Goal: Task Accomplishment & Management: Use online tool/utility

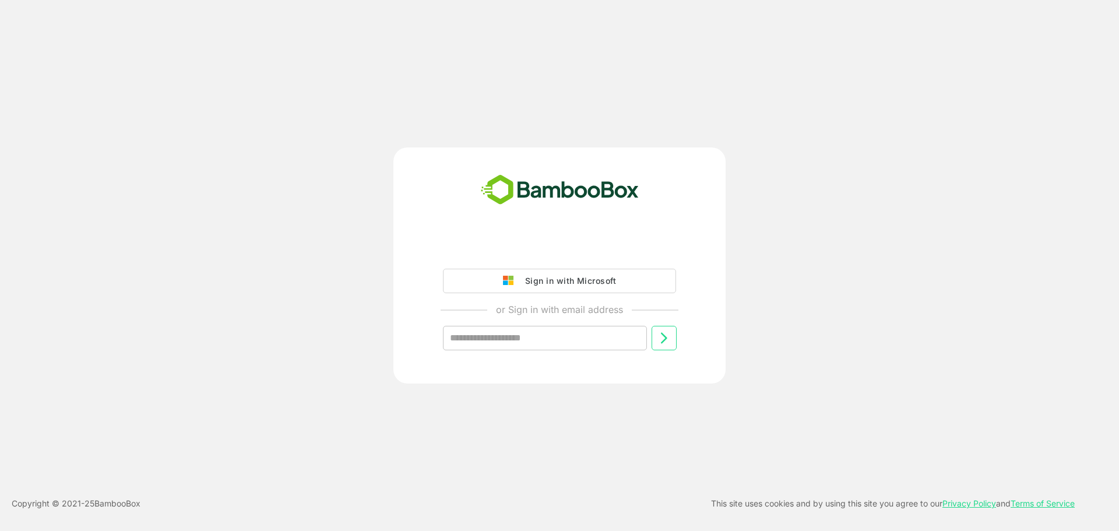
click at [572, 281] on div "Sign in with Microsoft" at bounding box center [568, 280] width 97 height 15
click at [550, 277] on div "Sign in with Microsoft" at bounding box center [568, 280] width 97 height 15
click at [567, 283] on div "Sign in with Microsoft" at bounding box center [568, 280] width 97 height 15
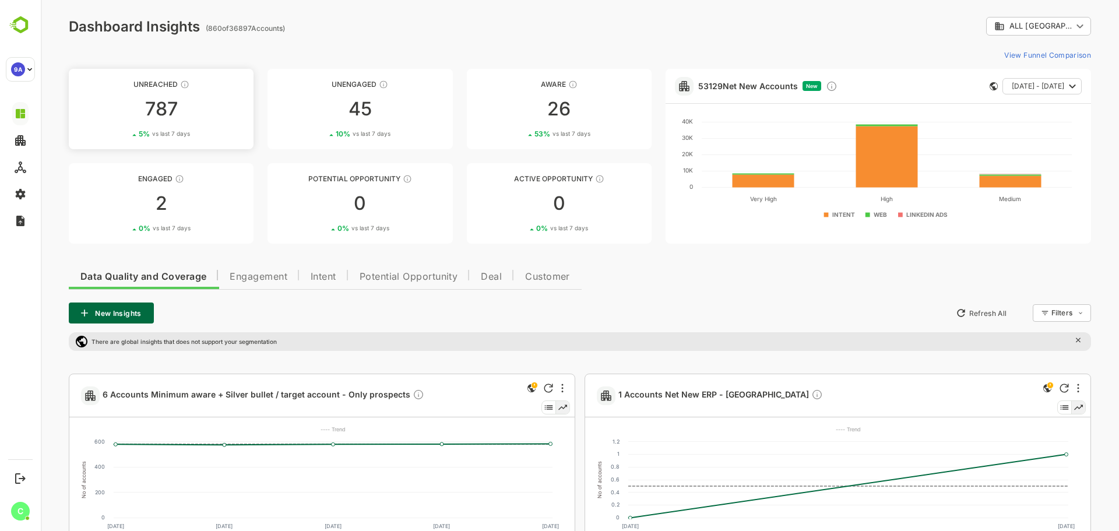
click at [182, 115] on div "787" at bounding box center [161, 109] width 185 height 19
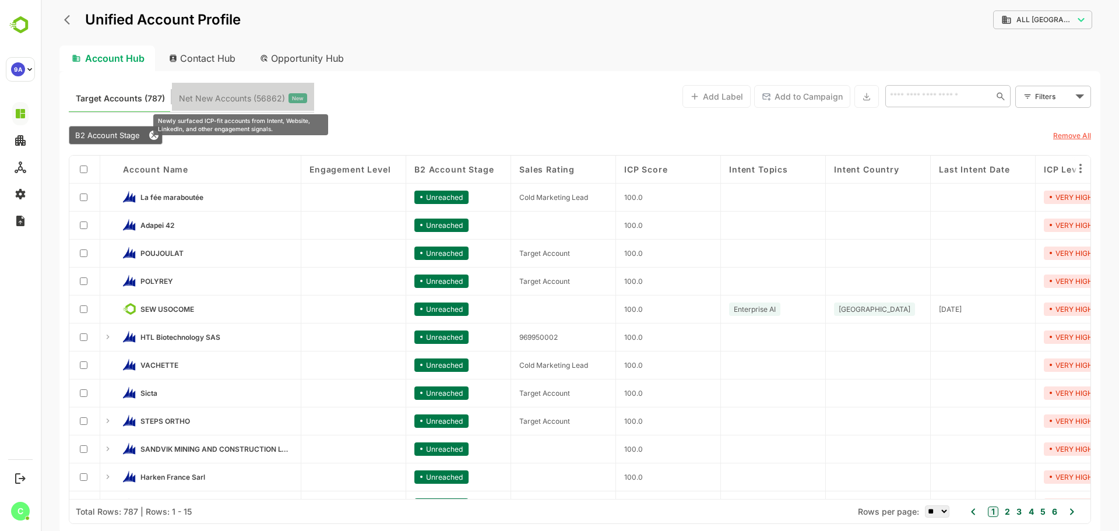
click at [253, 92] on span "Net New Accounts ( 56862 )" at bounding box center [232, 98] width 106 height 15
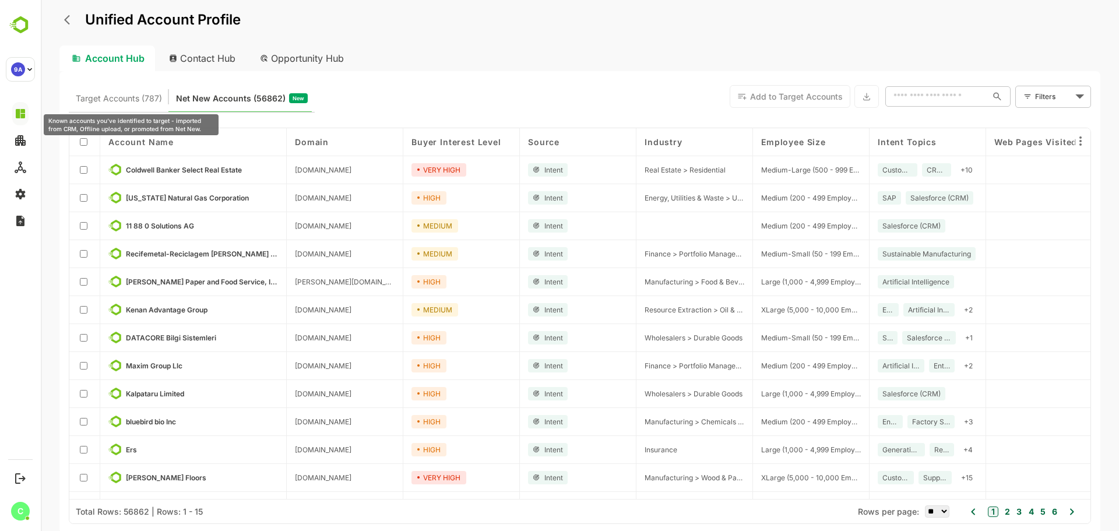
click at [137, 100] on span "Target Accounts (787)" at bounding box center [119, 98] width 86 height 15
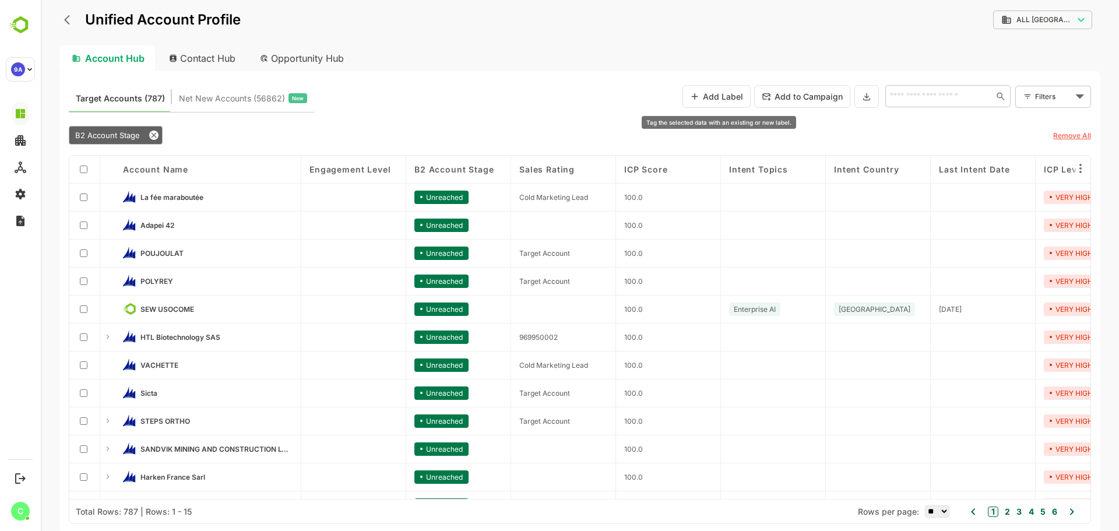
click at [712, 98] on button "Add Label" at bounding box center [717, 96] width 68 height 23
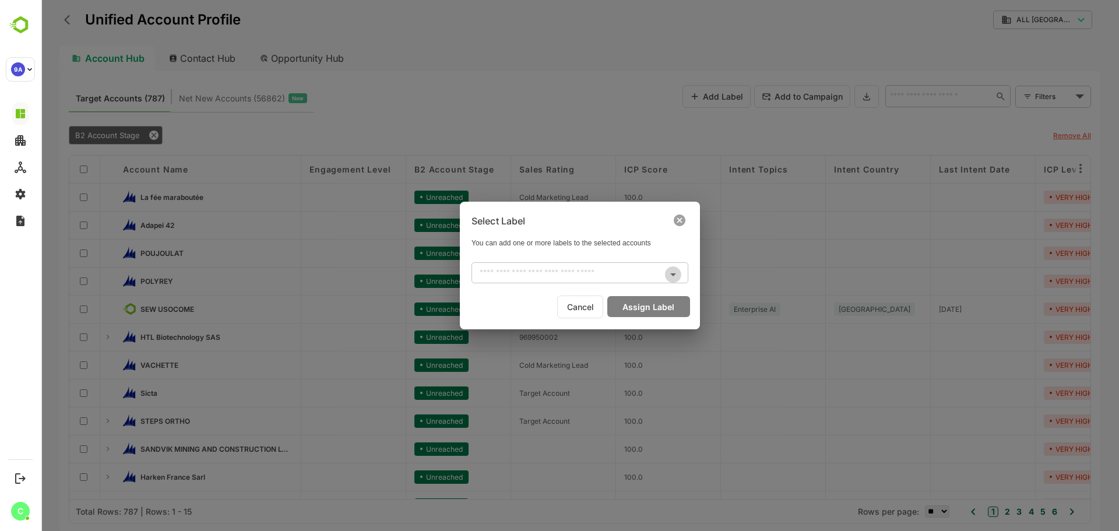
click at [665, 275] on button "Open" at bounding box center [673, 274] width 16 height 16
click at [681, 222] on icon at bounding box center [680, 221] width 12 height 12
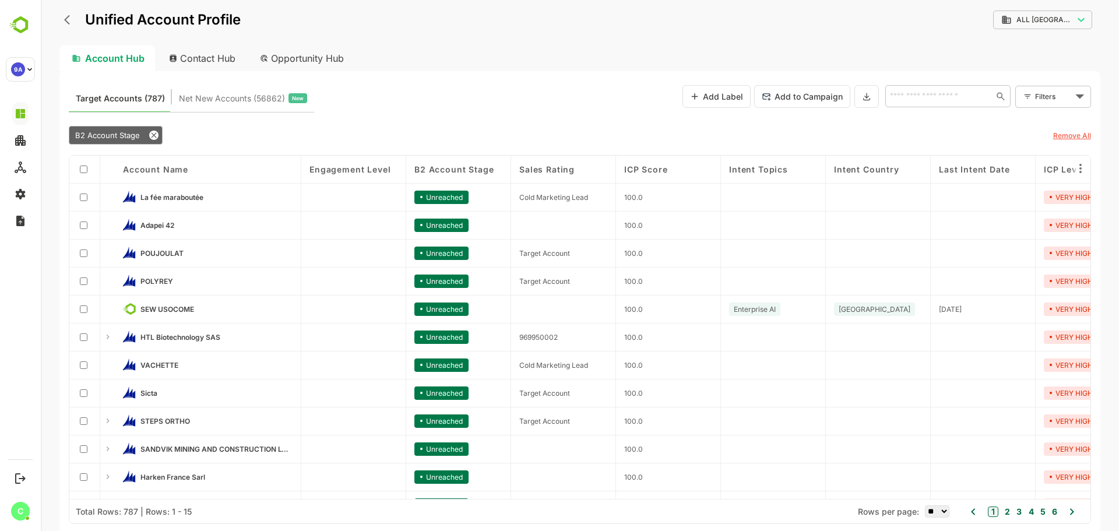
click at [70, 18] on icon "back" at bounding box center [70, 20] width 12 height 12
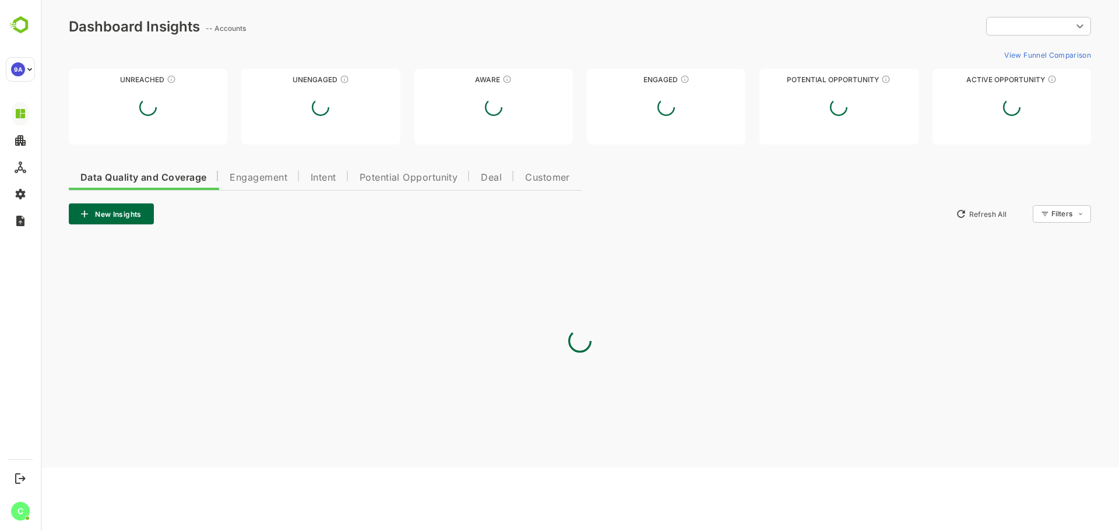
type input "**********"
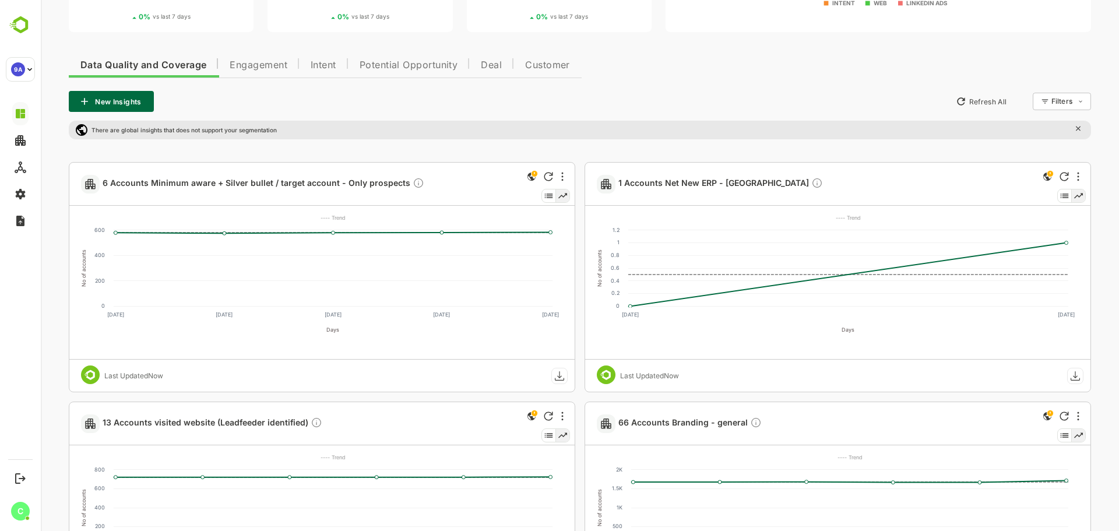
scroll to position [350, 0]
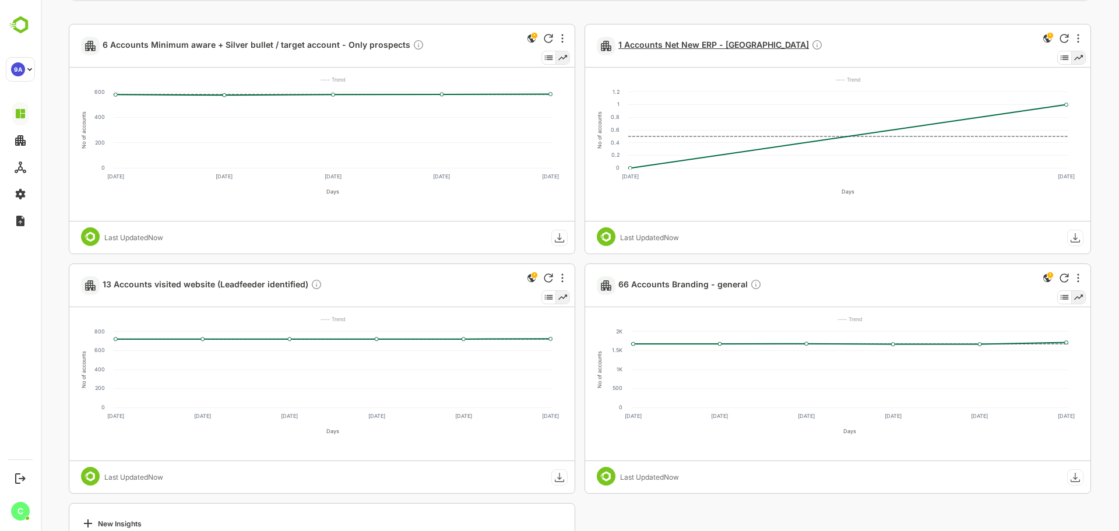
click at [683, 47] on span "1 Accounts Net New ERP - [GEOGRAPHIC_DATA]" at bounding box center [721, 45] width 205 height 13
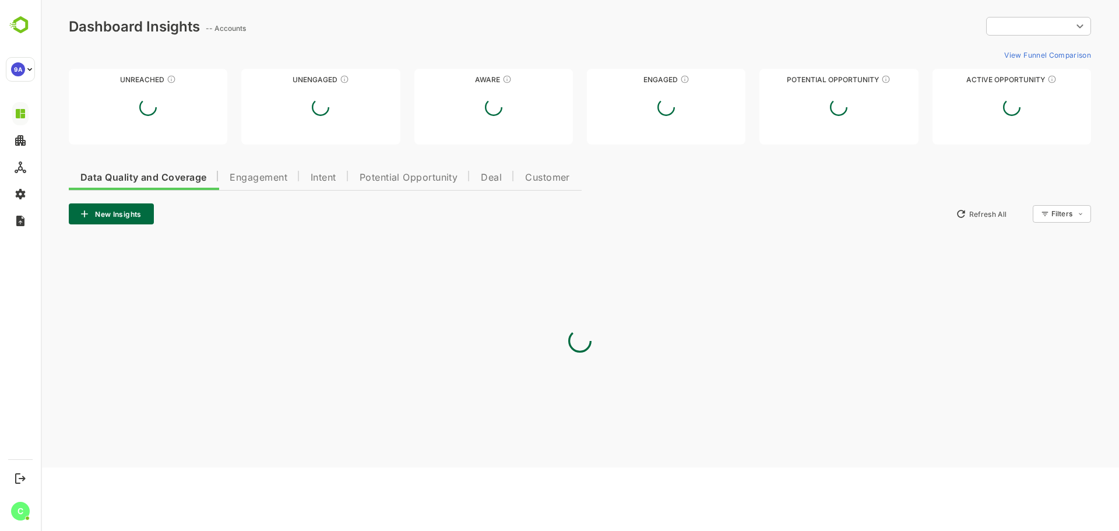
scroll to position [0, 0]
type input "**********"
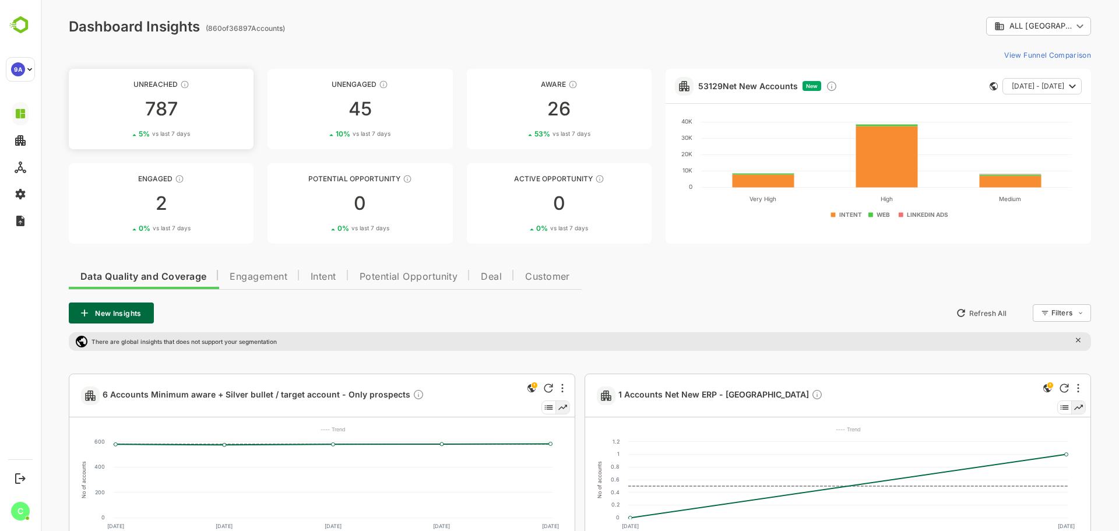
click at [167, 111] on div "787" at bounding box center [161, 109] width 185 height 19
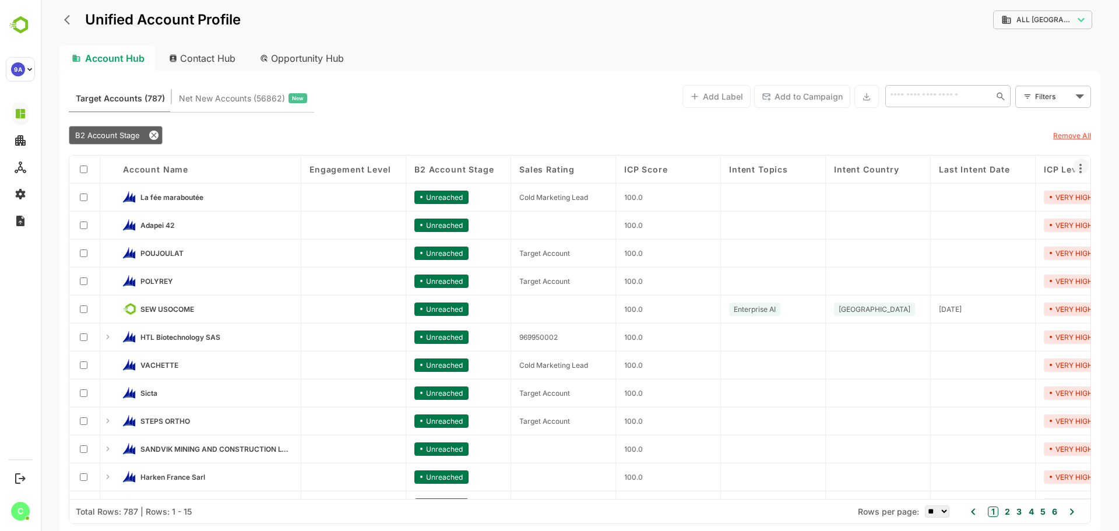
click at [1076, 166] on icon at bounding box center [1081, 169] width 14 height 14
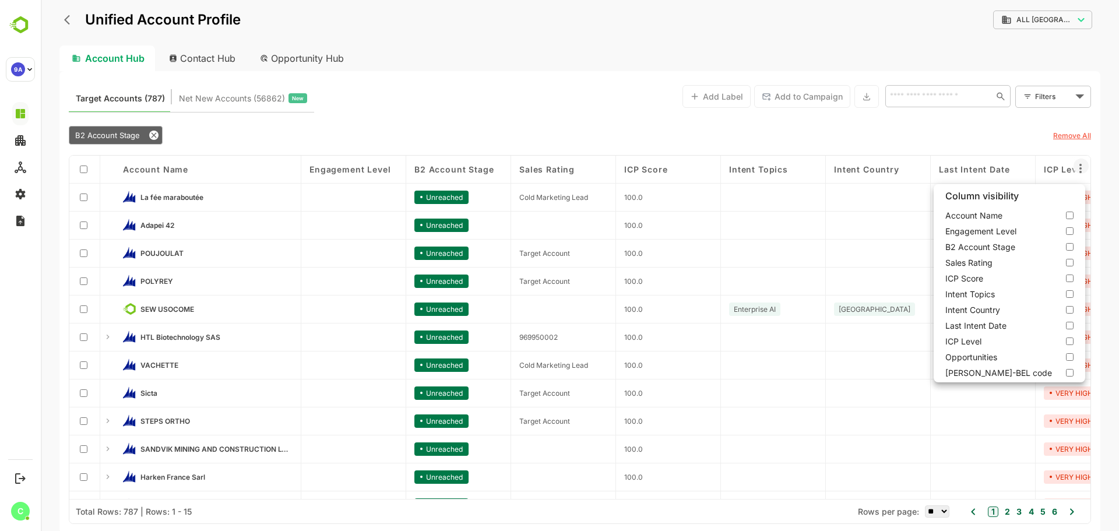
click at [289, 494] on div at bounding box center [580, 265] width 1079 height 531
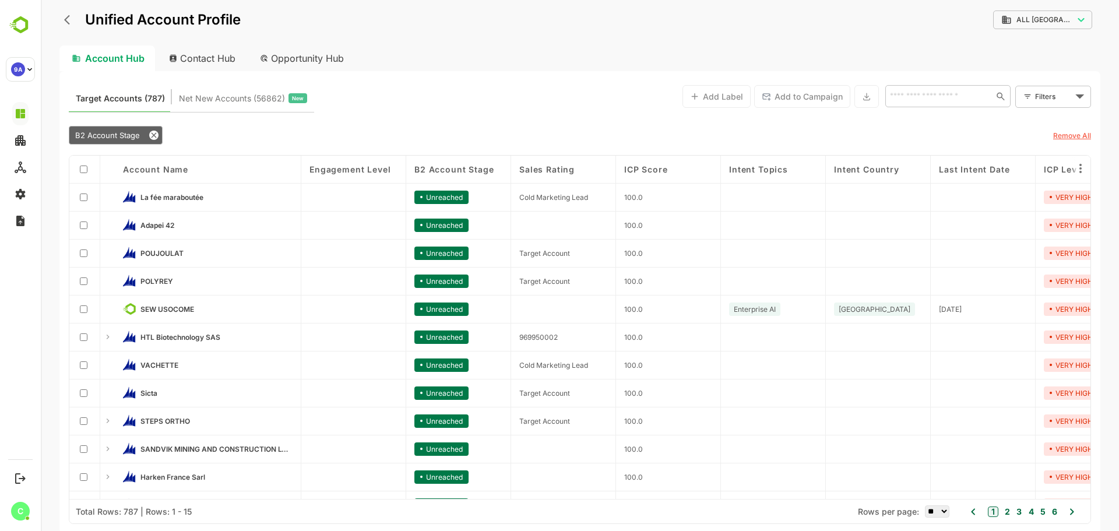
click at [536, 124] on div "B2 Account Stage Remove All" at bounding box center [580, 135] width 1023 height 27
click at [106, 422] on icon at bounding box center [107, 420] width 9 height 9
click at [167, 417] on span "STEPS ORTHO" at bounding box center [166, 421] width 50 height 9
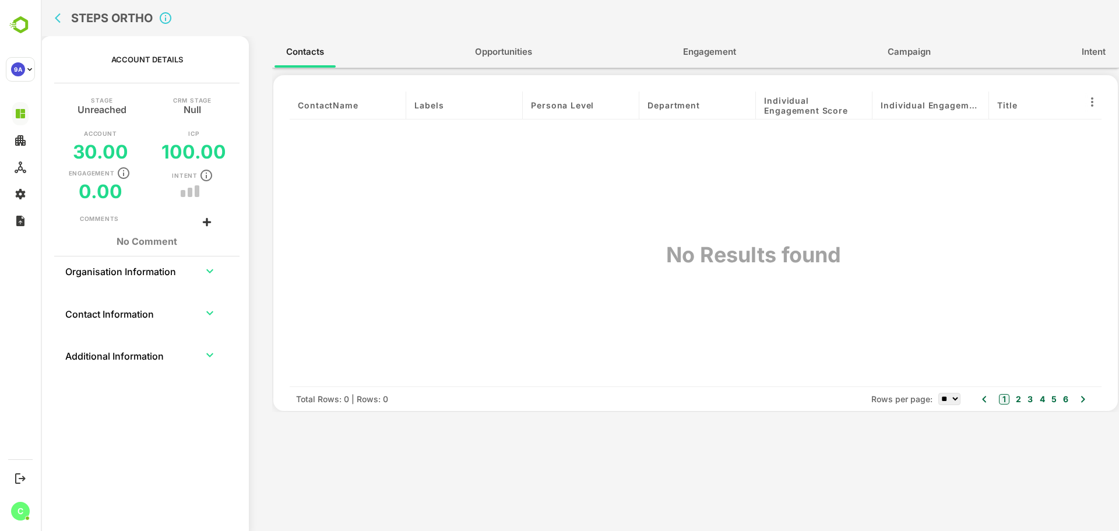
click at [58, 19] on icon "back" at bounding box center [61, 18] width 12 height 12
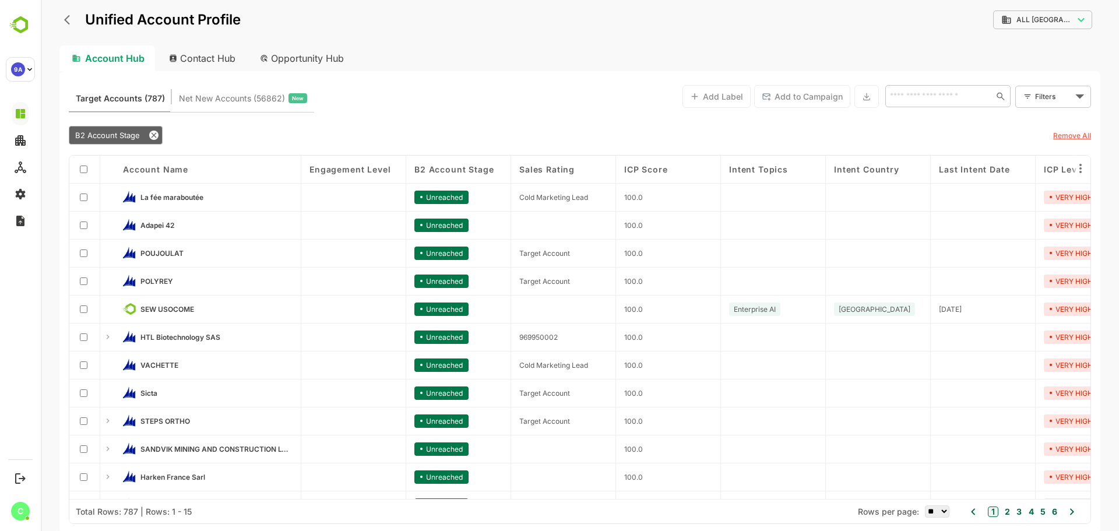
click at [1026, 96] on icon at bounding box center [1028, 96] width 8 height 9
click at [1055, 96] on body "**********" at bounding box center [580, 265] width 1079 height 531
click at [1055, 96] on div at bounding box center [580, 265] width 1079 height 531
click at [422, 115] on div "Target Accounts (787) Net New Accounts ( 56862 ) New Add Label Add to Campaign …" at bounding box center [579, 302] width 1041 height 462
click at [588, 90] on div "Target Accounts (787) Net New Accounts ( 56862 ) New Add Label Add to Campaign …" at bounding box center [580, 95] width 1023 height 31
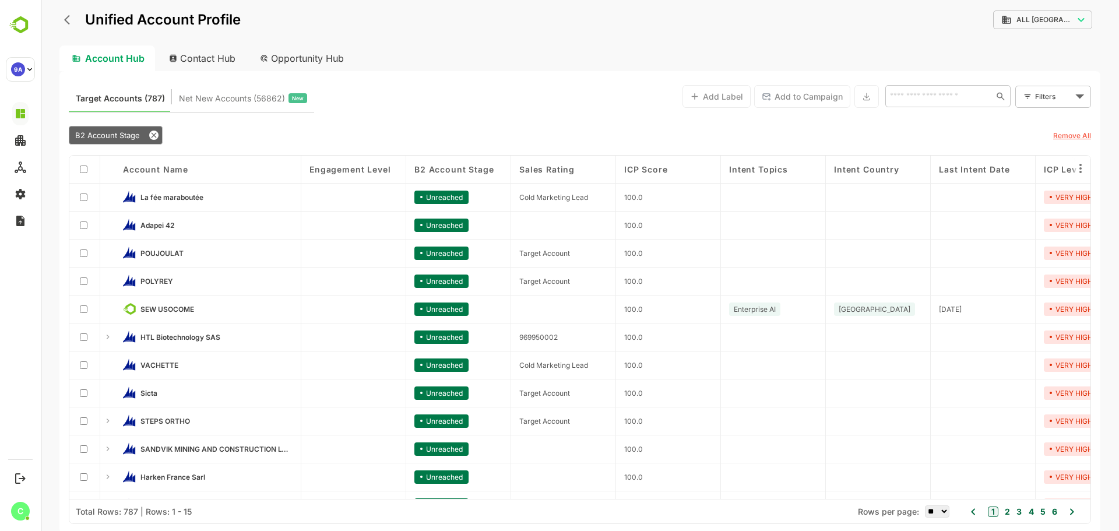
click at [491, 98] on div "Target Accounts (787) Net New Accounts ( 56862 ) New Add Label Add to Campaign …" at bounding box center [580, 95] width 1023 height 31
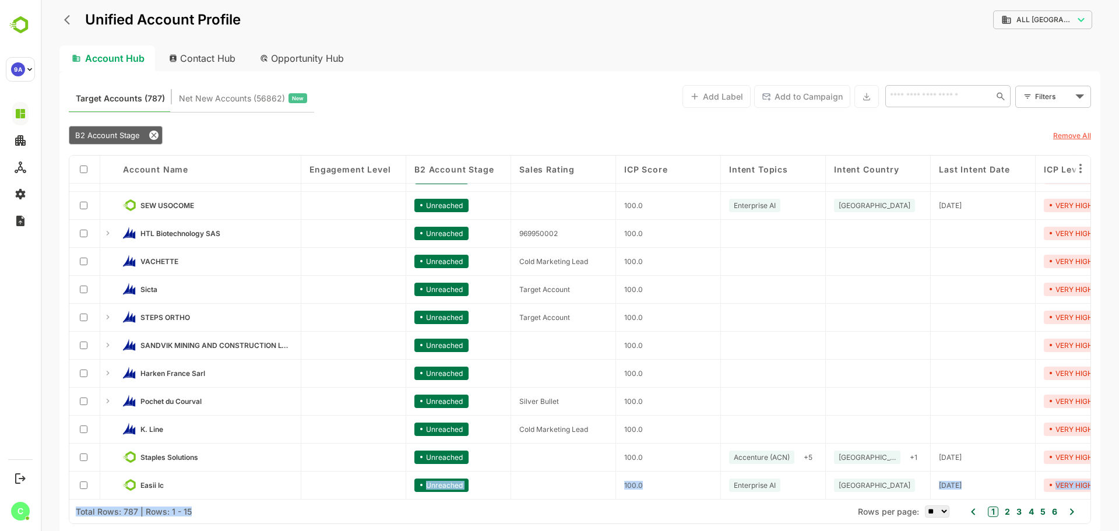
drag, startPoint x: 192, startPoint y: 499, endPoint x: 224, endPoint y: 498, distance: 31.5
click at [224, 498] on div "Account Name Engagement Level B2 Account Stage Sales Rating ICP Score Intent To…" at bounding box center [580, 340] width 1022 height 368
click at [444, 114] on div "Target Accounts (787) Net New Accounts ( 56862 ) New Add Label Add to Campaign …" at bounding box center [579, 302] width 1041 height 462
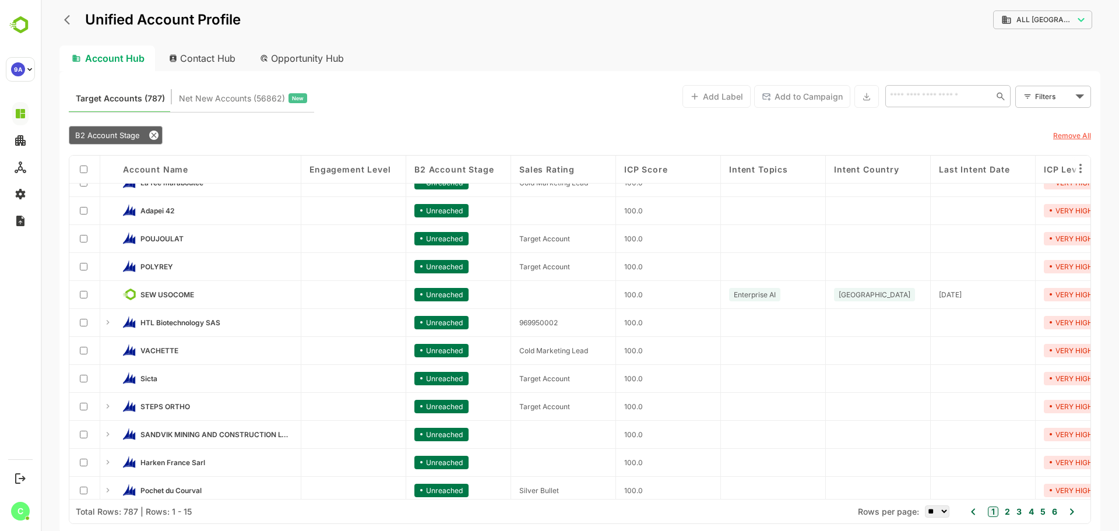
scroll to position [0, 0]
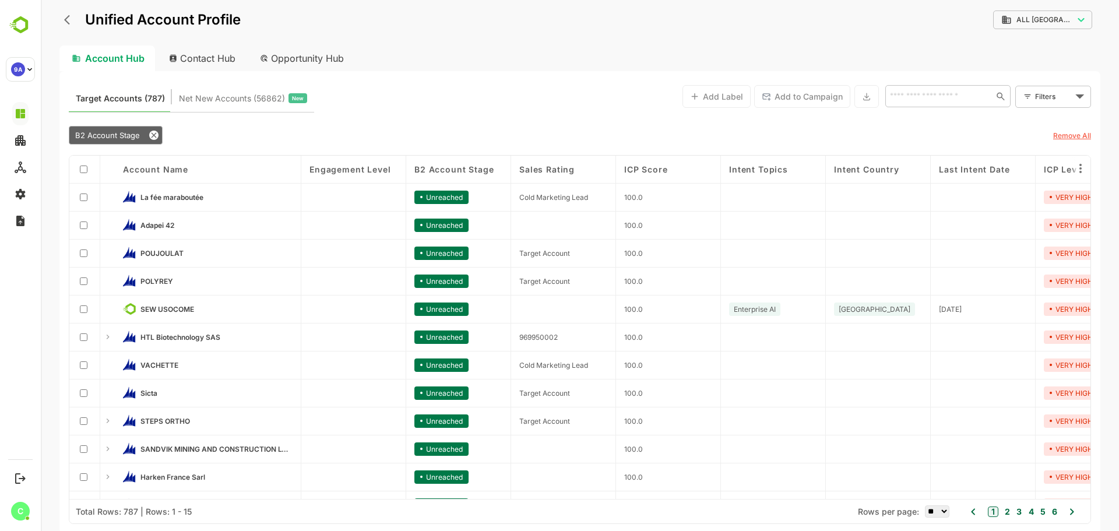
click at [640, 74] on div "Target Accounts (787) Net New Accounts ( 56862 ) New Add Label Add to Campaign …" at bounding box center [579, 302] width 1041 height 462
click at [71, 14] on icon "back" at bounding box center [70, 20] width 12 height 12
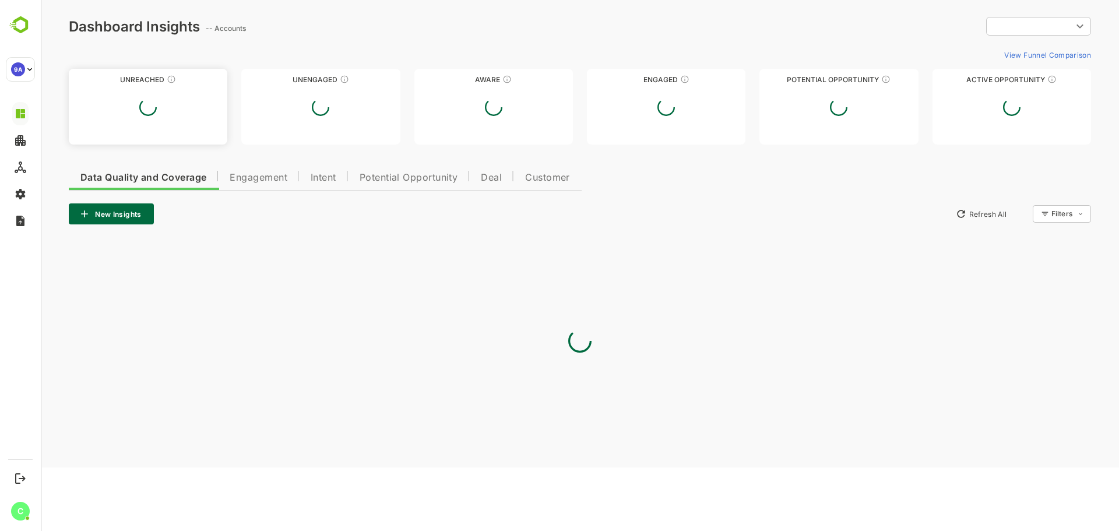
type input "**********"
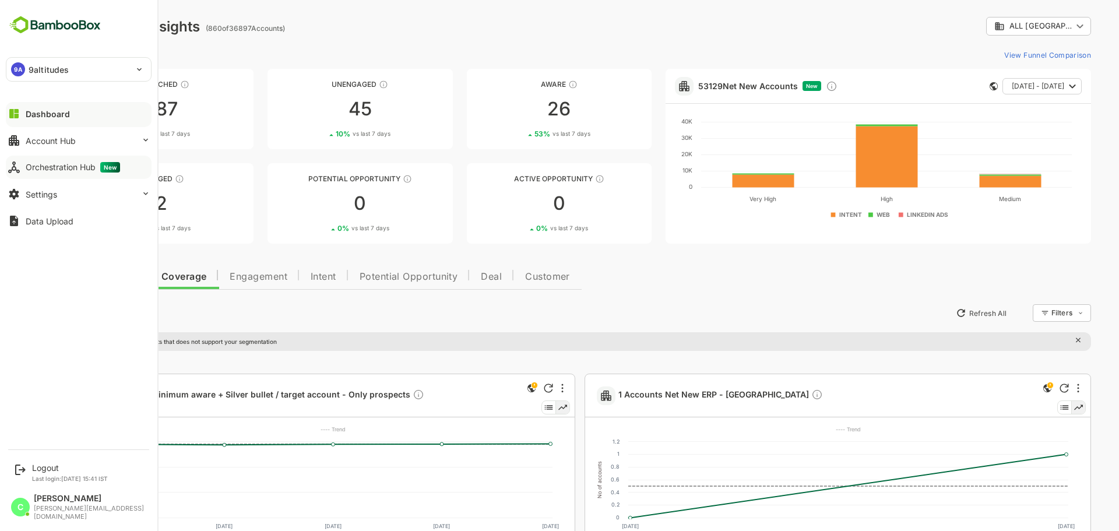
click at [50, 169] on div "Orchestration Hub New" at bounding box center [73, 167] width 94 height 10
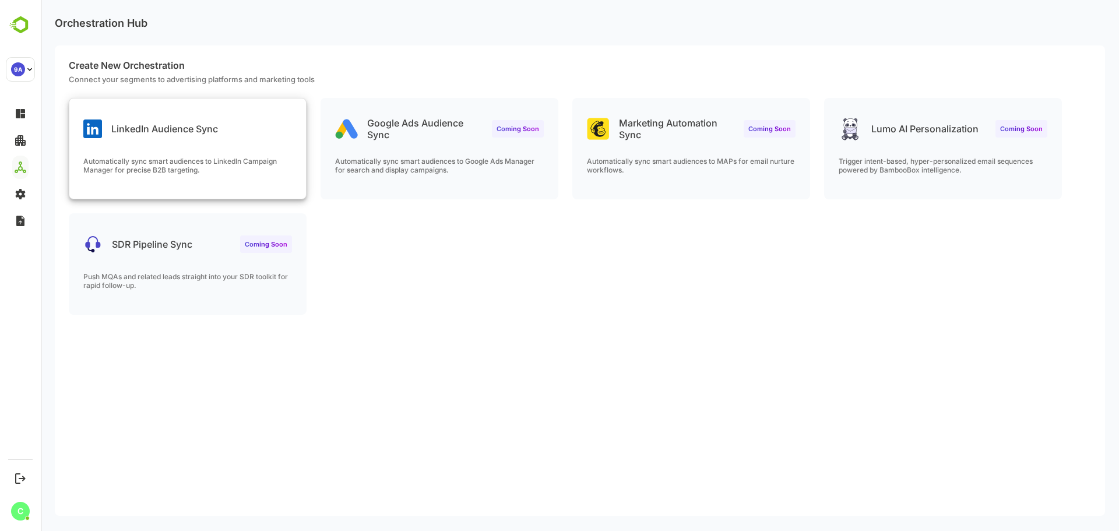
click at [211, 163] on p "Automatically sync smart audiences to LinkedIn Campaign Manager for precise B2B…" at bounding box center [187, 165] width 209 height 17
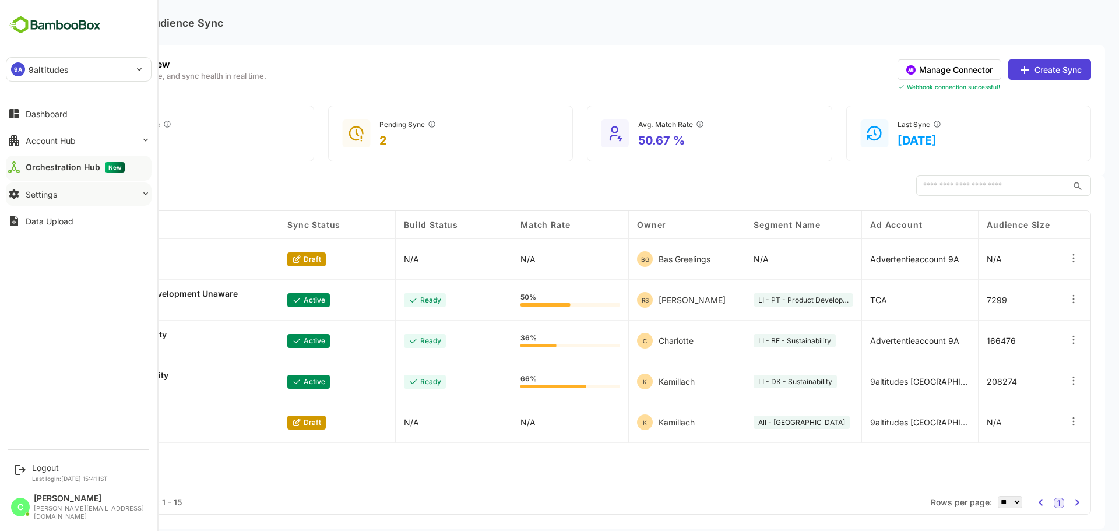
click at [141, 195] on icon at bounding box center [145, 193] width 9 height 9
click at [145, 193] on icon at bounding box center [145, 193] width 9 height 9
click at [145, 192] on icon at bounding box center [145, 193] width 9 height 9
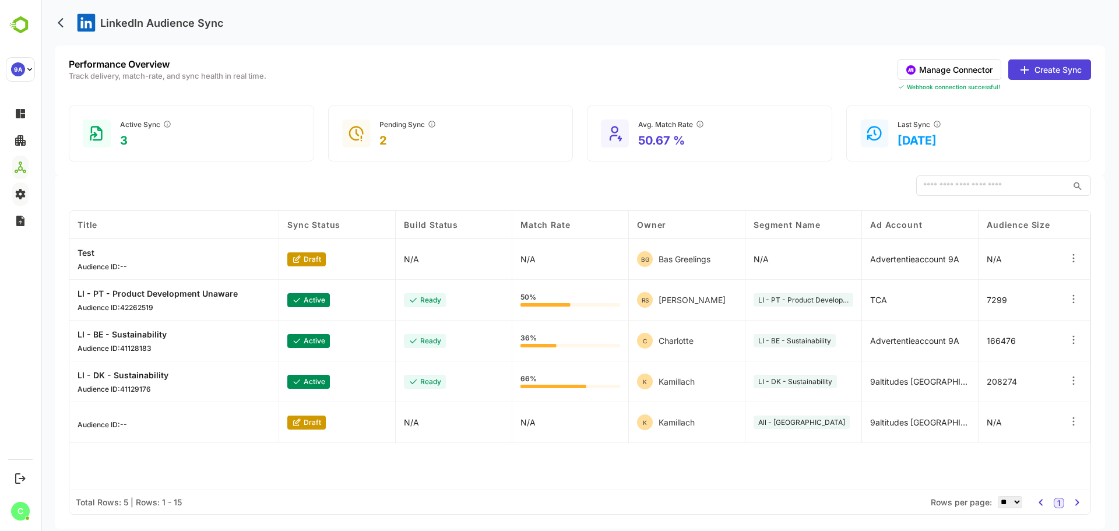
click at [1076, 337] on icon at bounding box center [1074, 340] width 12 height 12
click at [1039, 68] on button "Create Sync" at bounding box center [1050, 69] width 83 height 20
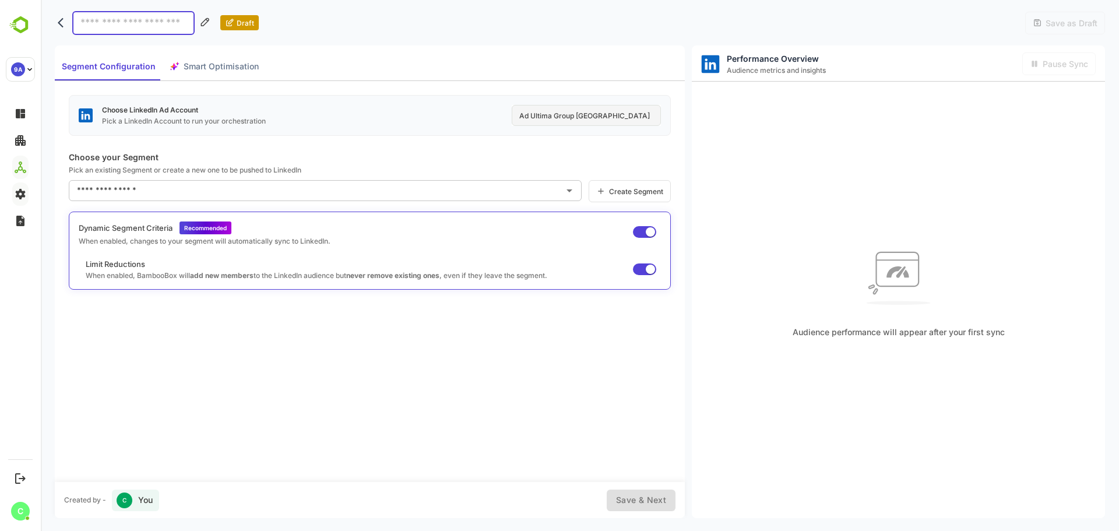
click at [118, 189] on input "text" at bounding box center [316, 190] width 485 height 19
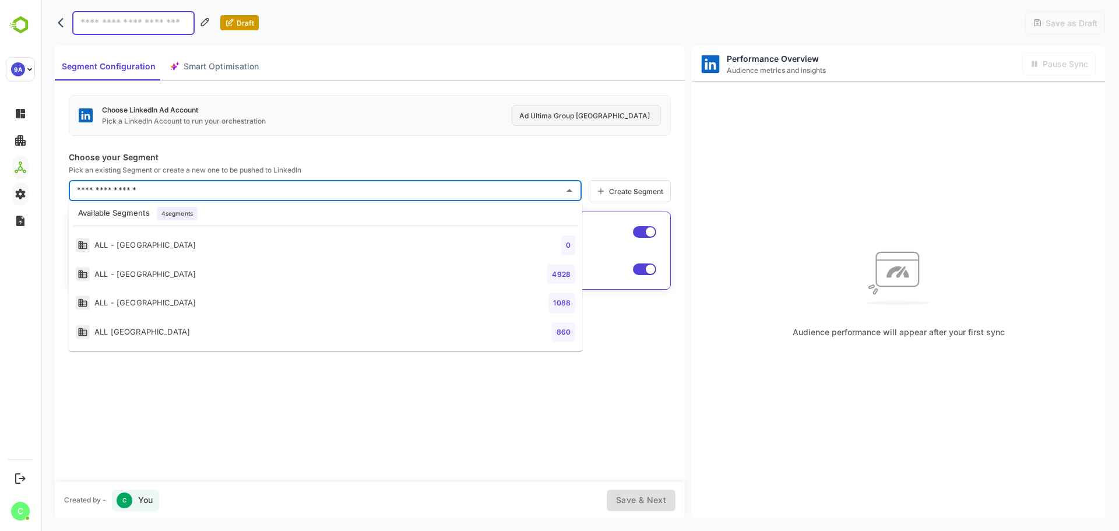
click at [110, 334] on div "ALL [GEOGRAPHIC_DATA]" at bounding box center [133, 332] width 114 height 15
type input "**********"
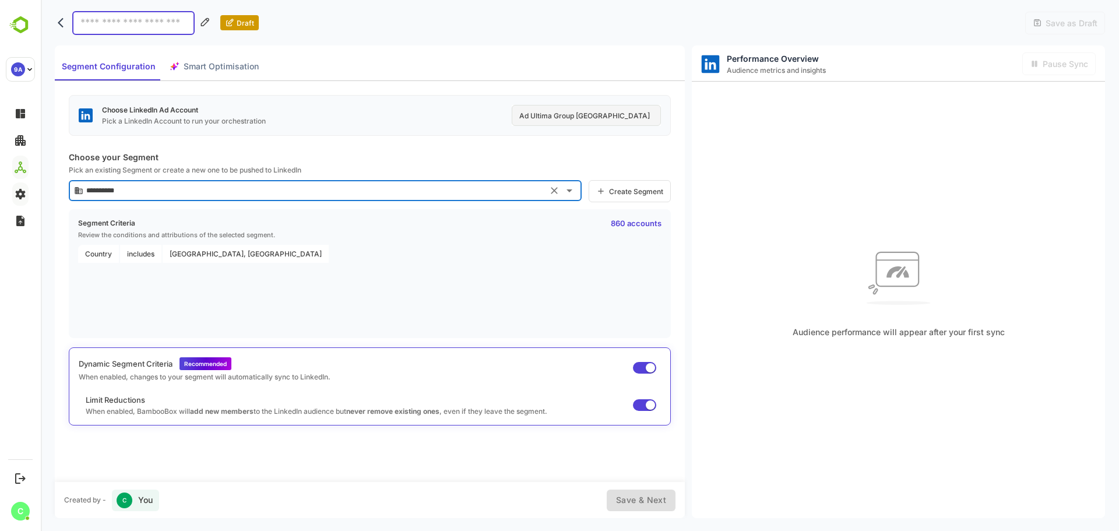
click at [630, 192] on span "Create Segment" at bounding box center [635, 191] width 58 height 9
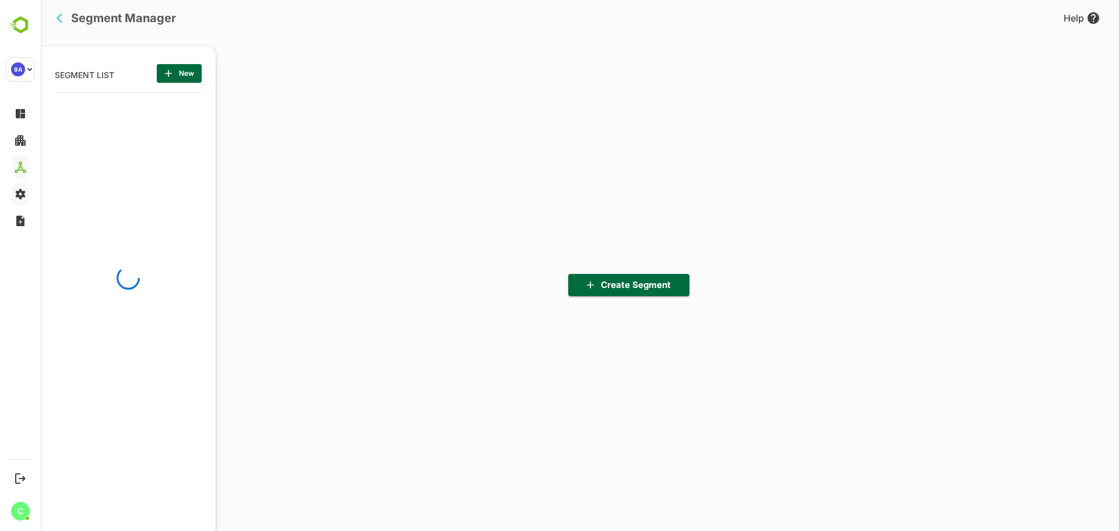
scroll to position [368, 144]
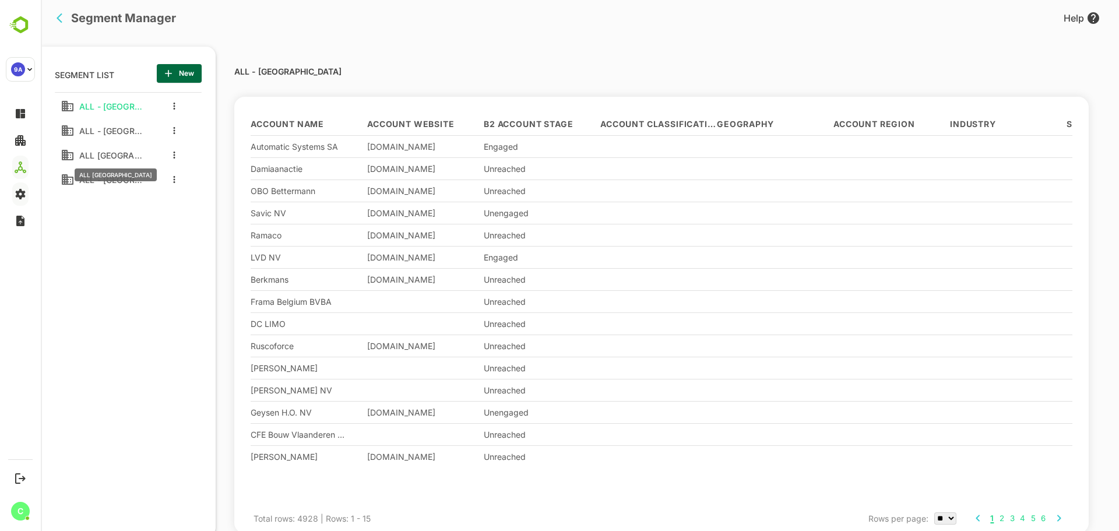
click at [116, 151] on span "ALL [GEOGRAPHIC_DATA]" at bounding box center [109, 155] width 68 height 10
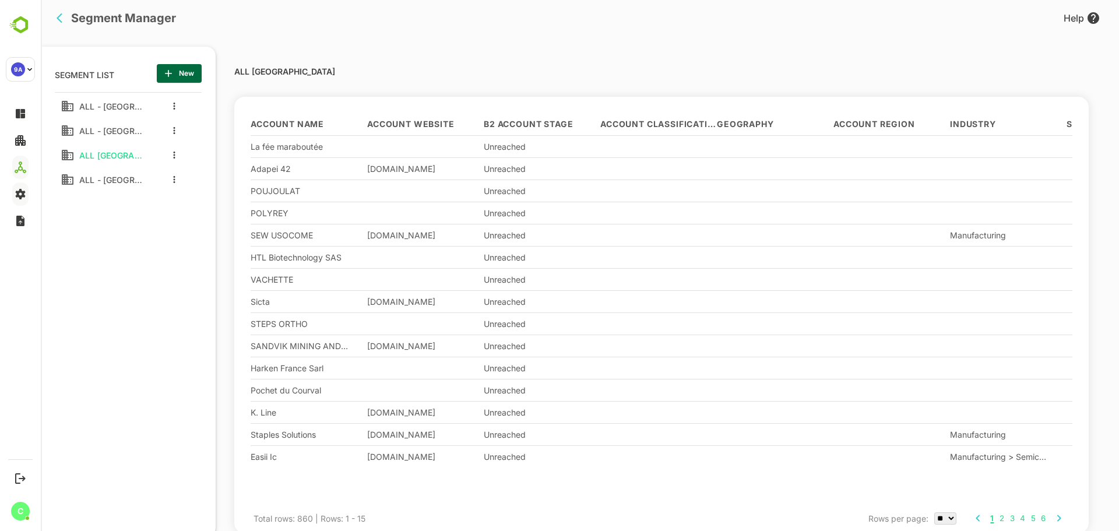
click at [96, 74] on p "SEGMENT LIST" at bounding box center [84, 73] width 59 height 19
click at [173, 80] on span "New" at bounding box center [179, 73] width 26 height 15
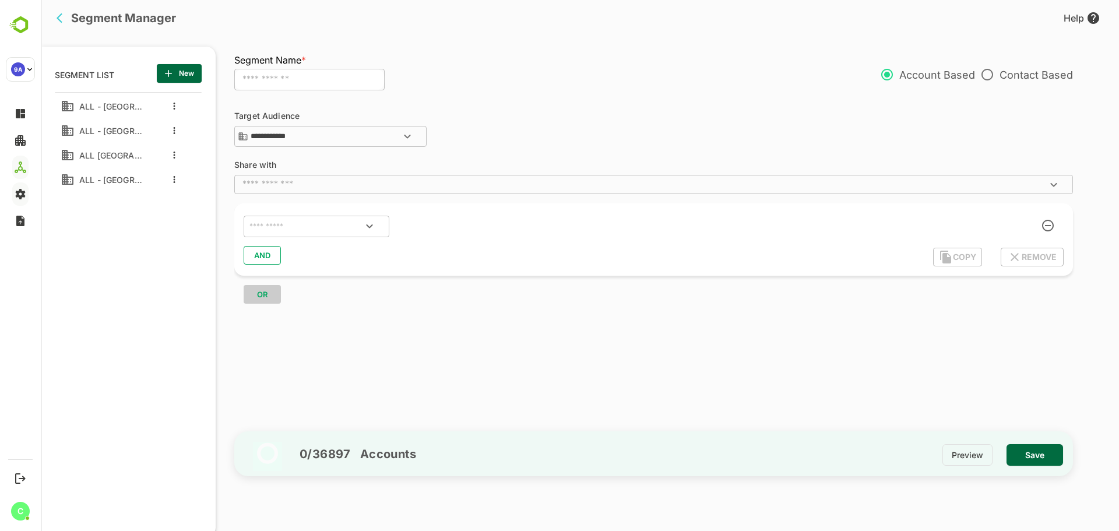
click at [293, 81] on input "text" at bounding box center [309, 80] width 150 height 22
type input "*******"
click at [325, 132] on input "**********" at bounding box center [335, 136] width 175 height 14
click at [286, 156] on div "All Accounts" at bounding box center [282, 158] width 43 height 10
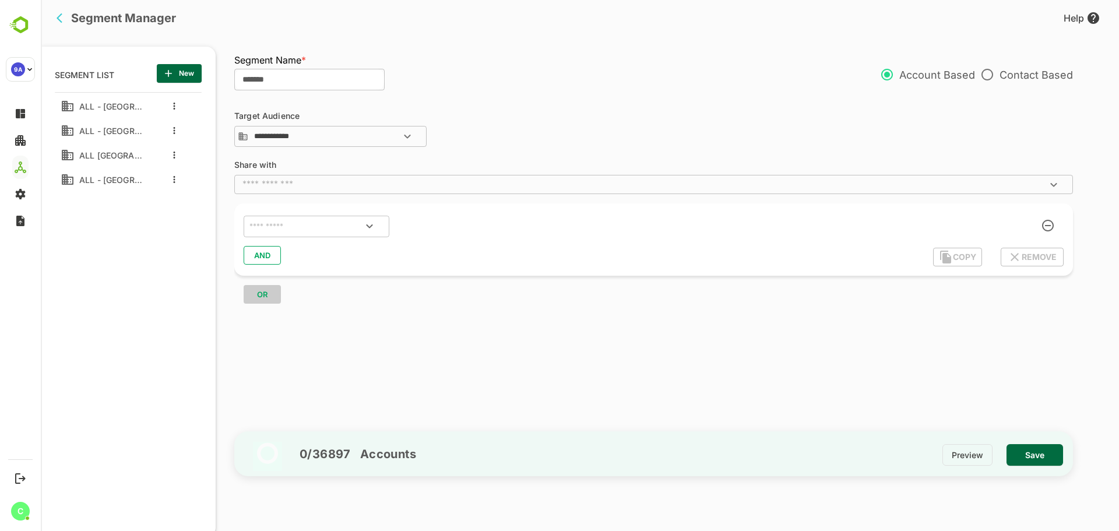
click at [258, 188] on input "text" at bounding box center [644, 184] width 813 height 12
click at [402, 177] on div "​" at bounding box center [653, 184] width 839 height 19
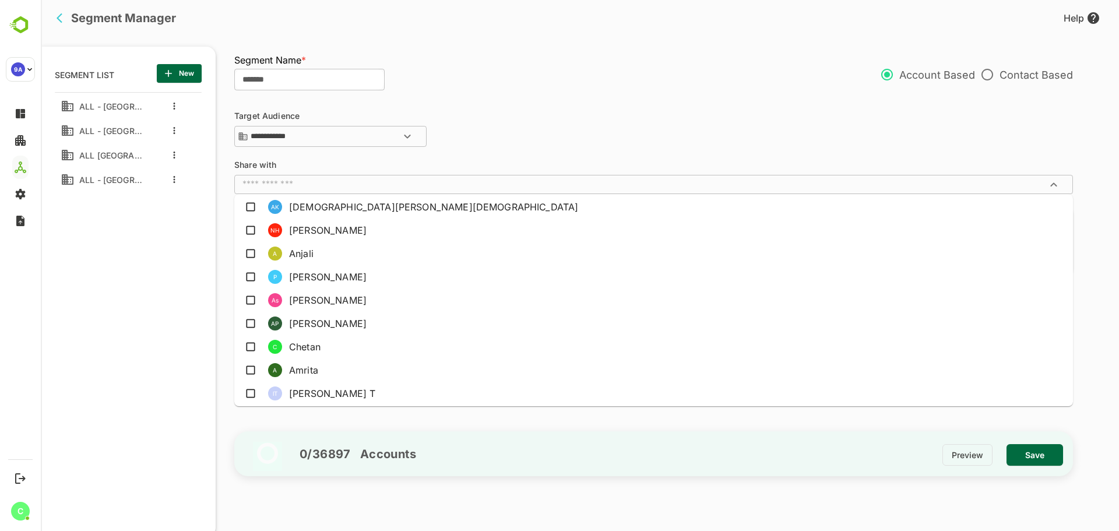
scroll to position [23, 0]
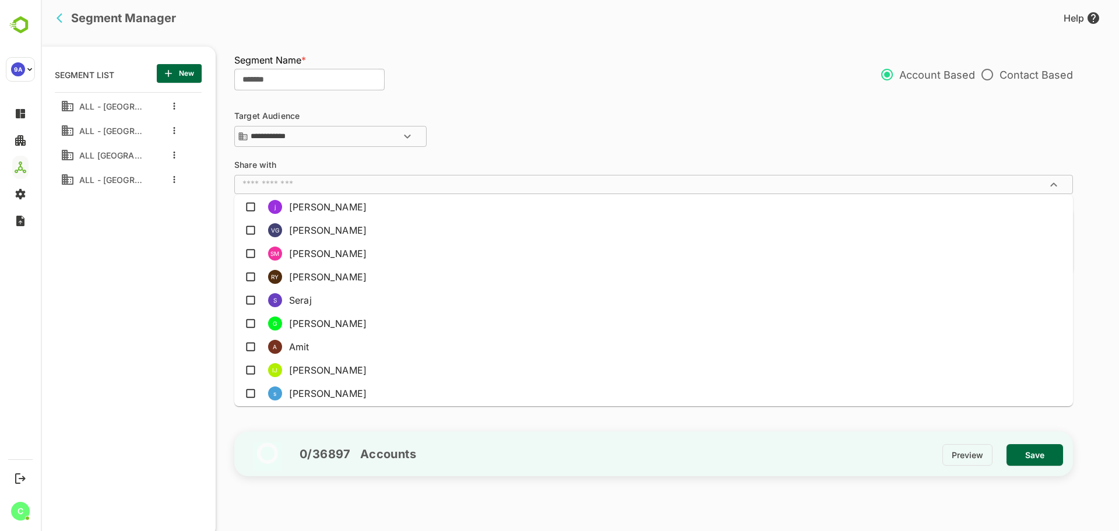
click at [537, 126] on div "**********" at bounding box center [653, 130] width 839 height 37
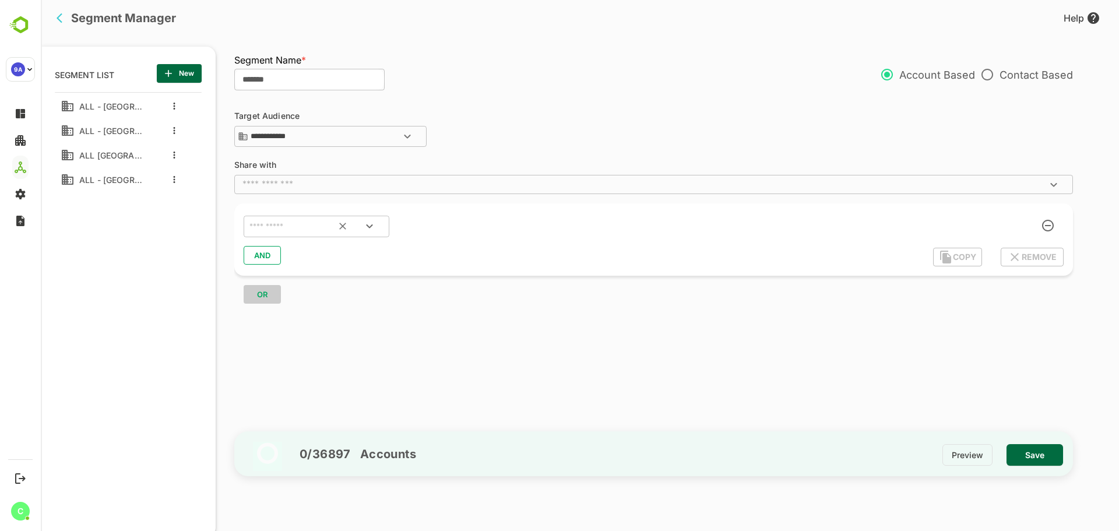
click at [368, 229] on icon "Open" at bounding box center [370, 226] width 14 height 14
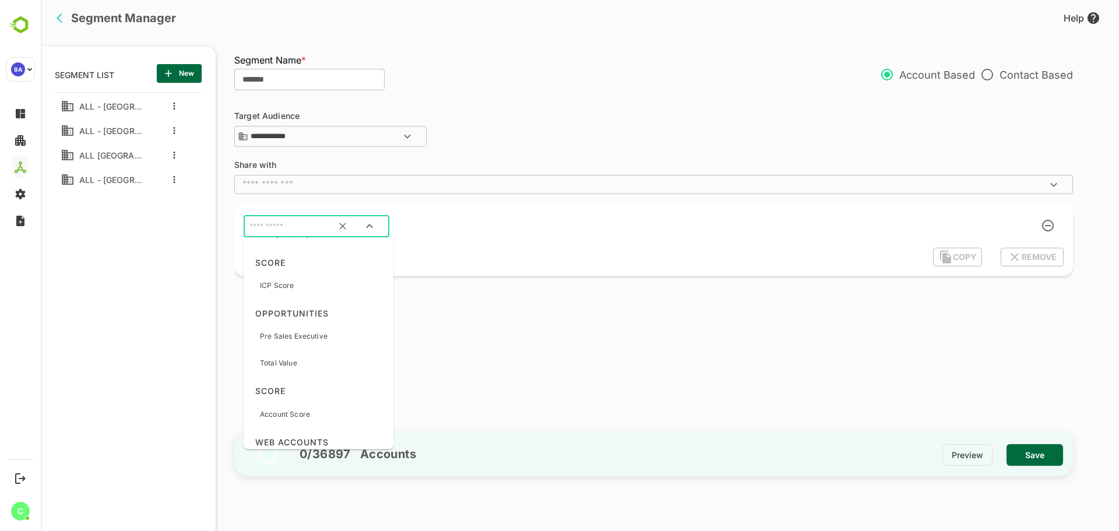
scroll to position [466, 0]
click at [302, 231] on input "text" at bounding box center [302, 226] width 110 height 15
click at [467, 303] on div "OR" at bounding box center [658, 290] width 848 height 28
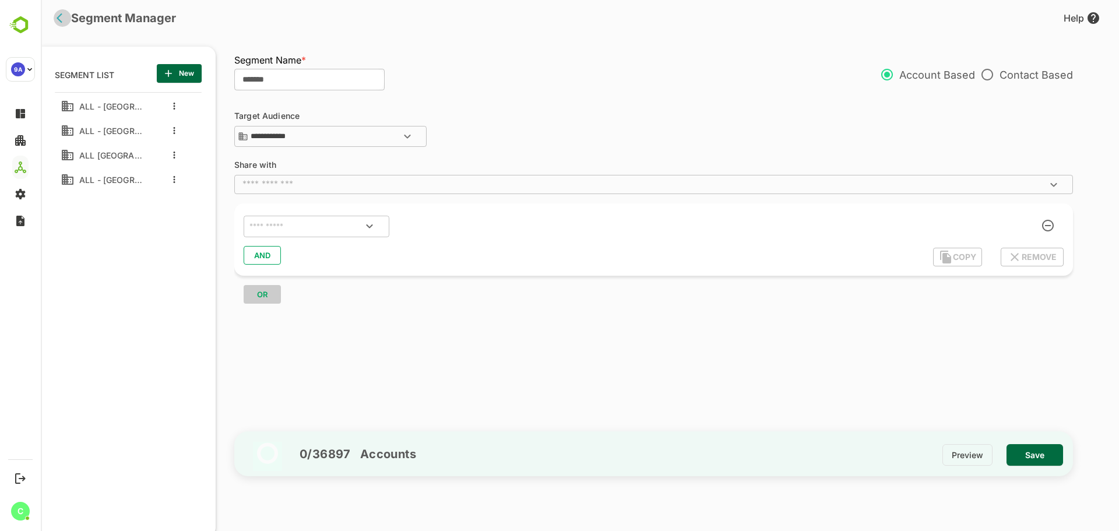
click at [61, 22] on icon "back" at bounding box center [63, 18] width 12 height 12
